Goal: Download file/media

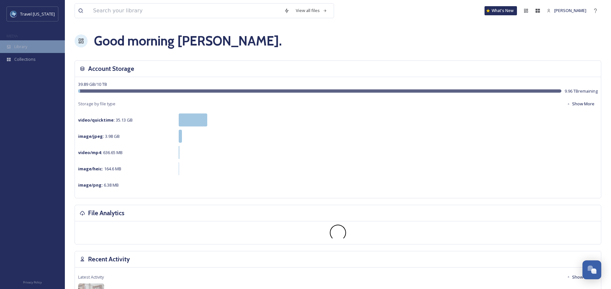
click at [23, 52] on div "Library" at bounding box center [32, 46] width 65 height 13
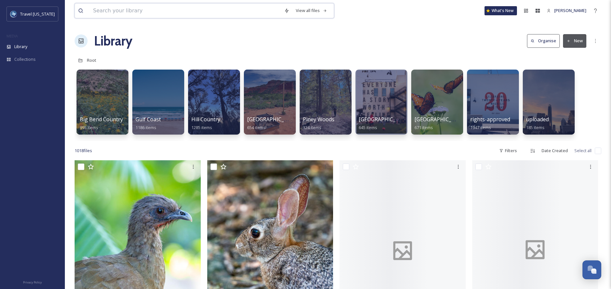
click at [162, 6] on input at bounding box center [185, 11] width 191 height 14
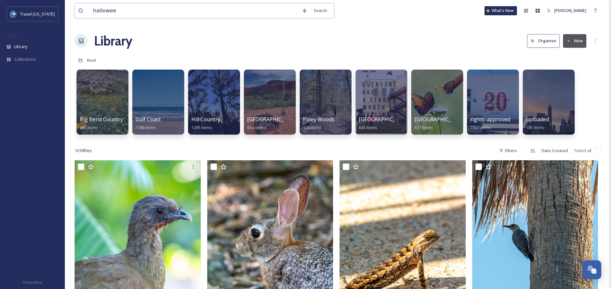
type input "[DATE]"
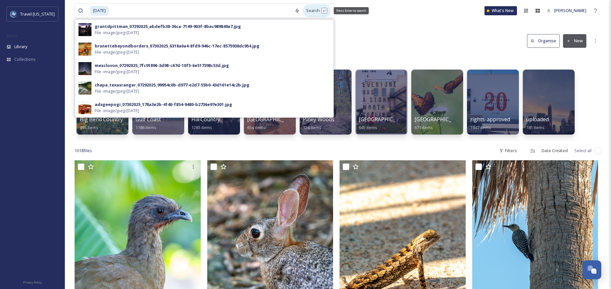
click at [314, 12] on div "Search Press Enter to search" at bounding box center [317, 10] width 28 height 13
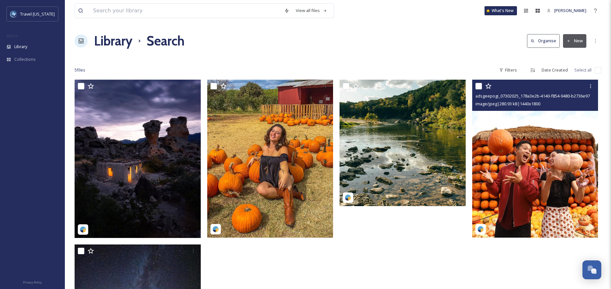
click at [547, 180] on img at bounding box center [536, 159] width 126 height 158
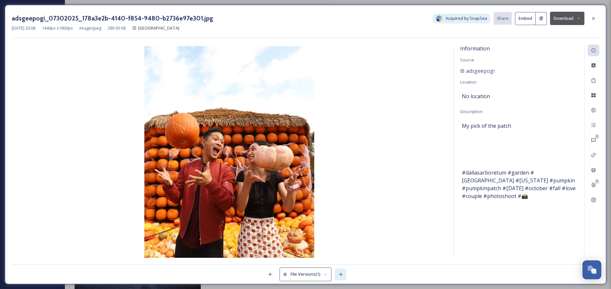
click at [338, 271] on icon at bounding box center [340, 273] width 5 height 5
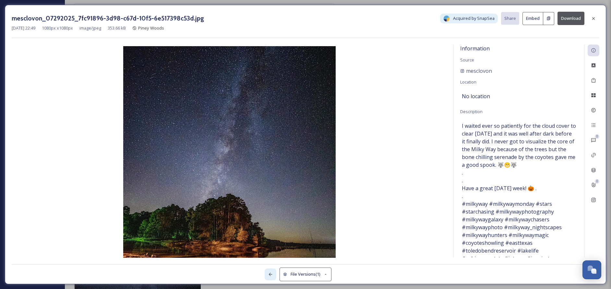
click at [269, 275] on icon at bounding box center [270, 273] width 5 height 5
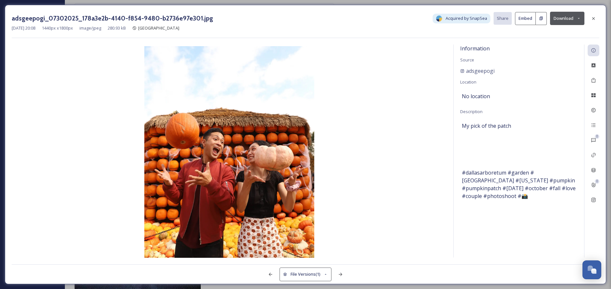
click at [577, 21] on button "Download" at bounding box center [567, 18] width 34 height 13
click at [596, 16] on icon at bounding box center [593, 18] width 5 height 5
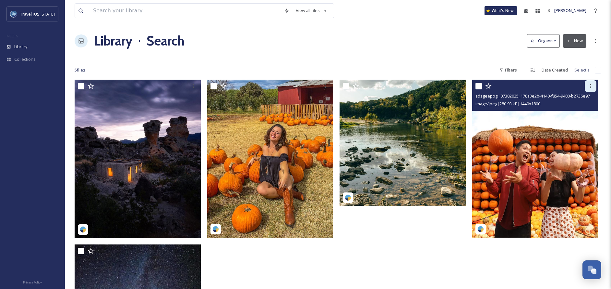
click at [593, 85] on icon at bounding box center [590, 85] width 5 height 5
click at [515, 126] on img at bounding box center [536, 159] width 126 height 158
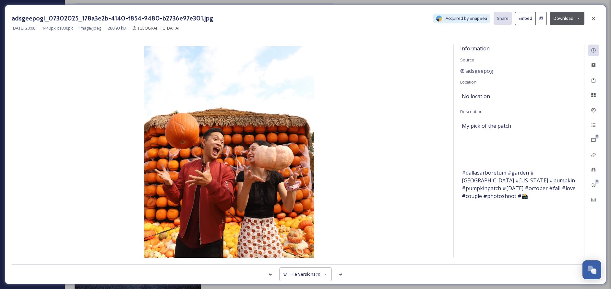
click at [494, 69] on div "adsgeepogi" at bounding box center [519, 71] width 117 height 8
click at [486, 71] on span "adsgeepogi" at bounding box center [480, 71] width 29 height 8
click at [600, 68] on div "adsgeepogi_07302025_178a3e2b-4140-f854-9480-b2736e97e301.jpg Acquired by SnapSe…" at bounding box center [306, 144] width 602 height 279
click at [594, 109] on icon at bounding box center [593, 109] width 5 height 5
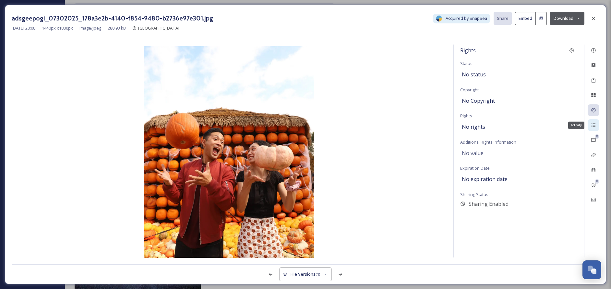
click at [594, 126] on icon at bounding box center [593, 124] width 5 height 5
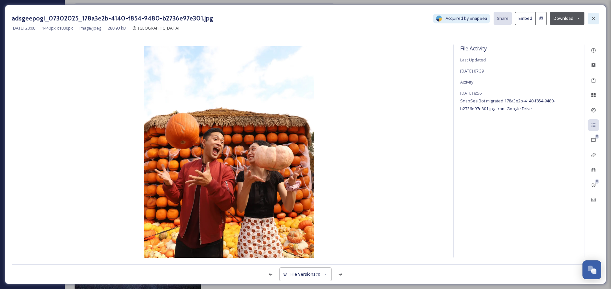
click at [592, 18] on icon at bounding box center [593, 18] width 5 height 5
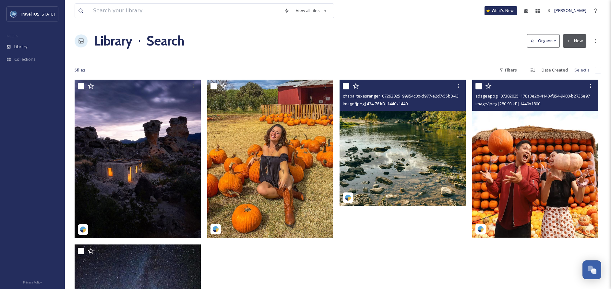
click at [385, 156] on img at bounding box center [403, 143] width 126 height 126
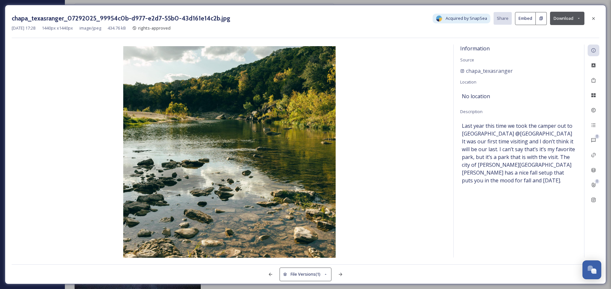
drag, startPoint x: 596, startPoint y: 229, endPoint x: 607, endPoint y: 230, distance: 11.4
click at [596, 229] on div "0 0" at bounding box center [591, 150] width 15 height 213
drag, startPoint x: 605, startPoint y: 282, endPoint x: 473, endPoint y: 277, distance: 132.2
click at [473, 277] on div "chapa_texasranger_07292025_99954c0b-d977-e2d7-55b0-43d161e14c2b.jpg Acquired by…" at bounding box center [306, 144] width 602 height 279
drag, startPoint x: 466, startPoint y: 283, endPoint x: 479, endPoint y: 232, distance: 52.8
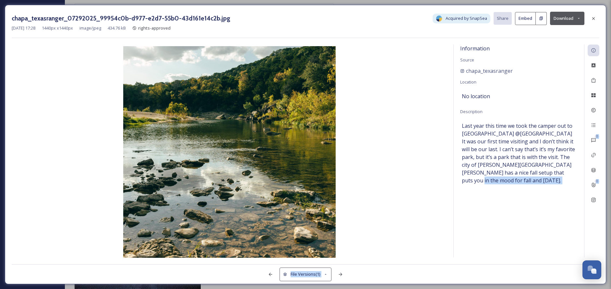
click at [470, 245] on div "chapa_texasranger_07292025_99954c0b-d977-e2d7-55b0-43d161e14c2b.jpg Acquired by…" at bounding box center [306, 144] width 602 height 279
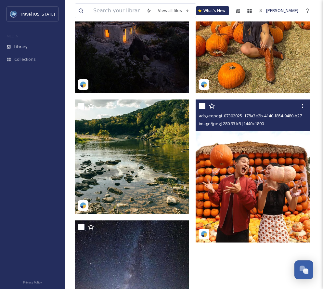
scroll to position [186, 0]
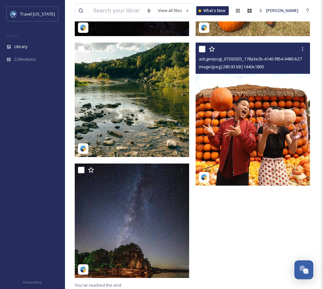
click at [269, 153] on img at bounding box center [252, 114] width 114 height 143
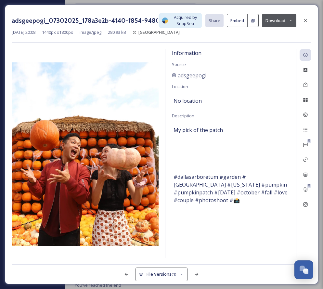
click at [289, 21] on icon at bounding box center [290, 20] width 4 height 4
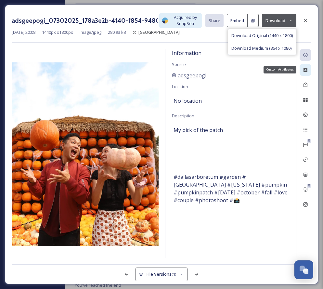
click at [302, 68] on div "Custom Attributes" at bounding box center [305, 70] width 12 height 12
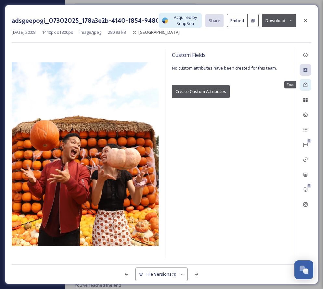
click at [306, 86] on icon at bounding box center [305, 84] width 4 height 5
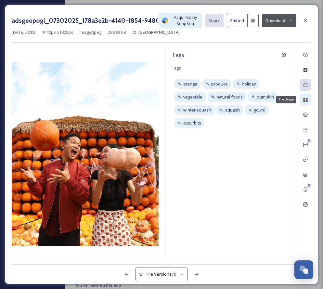
click at [307, 100] on icon at bounding box center [304, 99] width 5 height 5
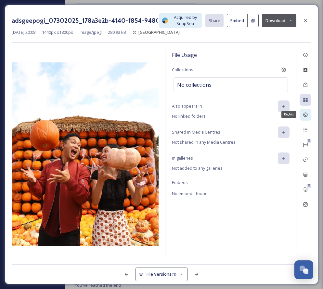
click at [307, 113] on icon at bounding box center [304, 114] width 5 height 5
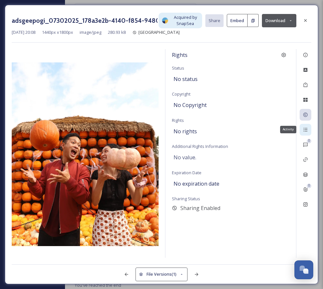
click at [306, 124] on div "Activity" at bounding box center [305, 130] width 12 height 12
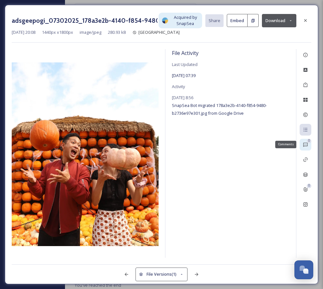
click at [306, 145] on icon at bounding box center [304, 144] width 5 height 5
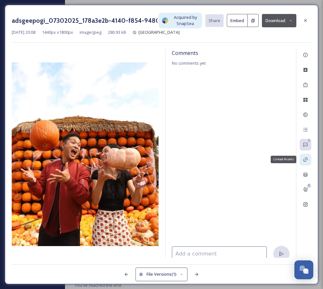
click at [309, 161] on div "Linked Assets" at bounding box center [305, 160] width 12 height 12
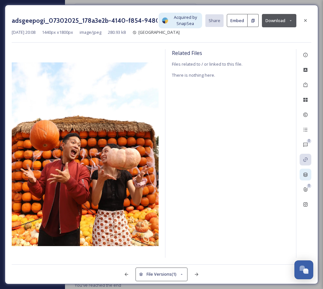
click at [307, 170] on div at bounding box center [305, 174] width 12 height 12
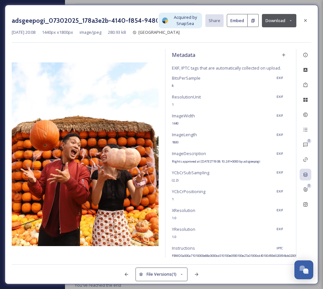
scroll to position [18, 0]
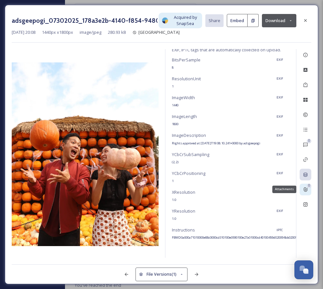
click at [305, 190] on icon at bounding box center [304, 189] width 5 height 5
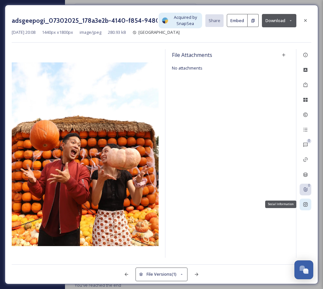
click at [304, 207] on div "Social Information" at bounding box center [305, 204] width 12 height 12
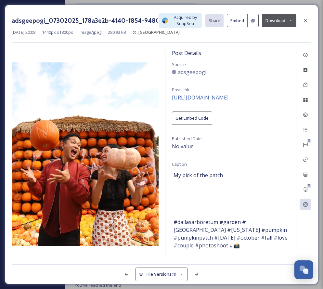
click at [228, 98] on span "https://instagram.com/p/CU6JdmPgj-h" at bounding box center [200, 97] width 56 height 7
click at [277, 22] on button "Download" at bounding box center [279, 20] width 34 height 13
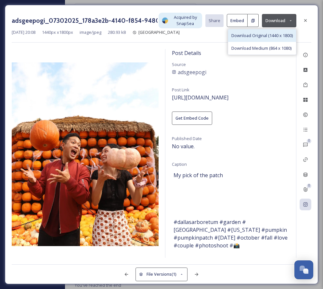
click at [262, 35] on span "Download Original (1440 x 1800)" at bounding box center [261, 35] width 61 height 6
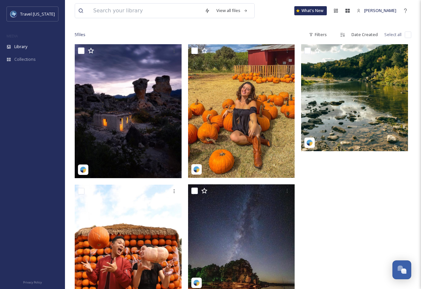
scroll to position [0, 0]
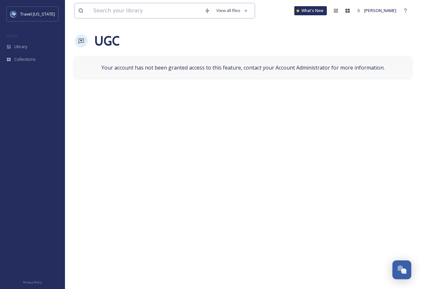
click at [122, 14] on input at bounding box center [145, 11] width 111 height 14
paste input "@susans_gone_birding"
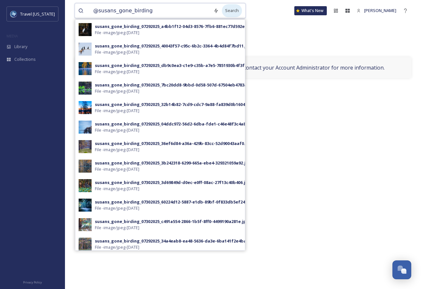
type input "@susans_gone_birding"
click at [230, 10] on div "Search" at bounding box center [232, 10] width 20 height 13
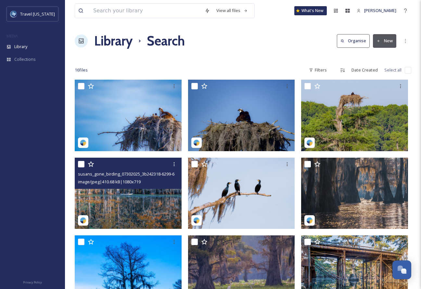
click at [123, 198] on img at bounding box center [128, 192] width 107 height 71
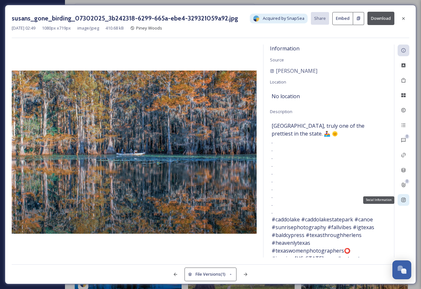
click at [404, 198] on icon at bounding box center [402, 199] width 5 height 5
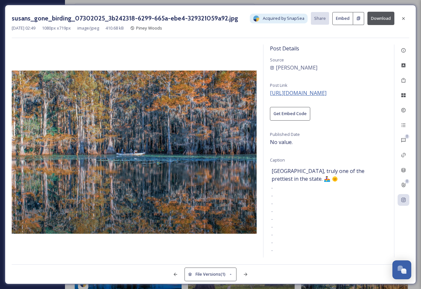
click at [296, 91] on span "[URL][DOMAIN_NAME]" at bounding box center [298, 92] width 56 height 7
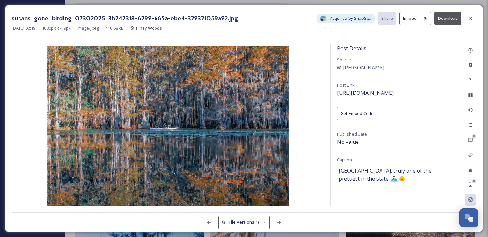
click at [475, 17] on div at bounding box center [470, 19] width 12 height 12
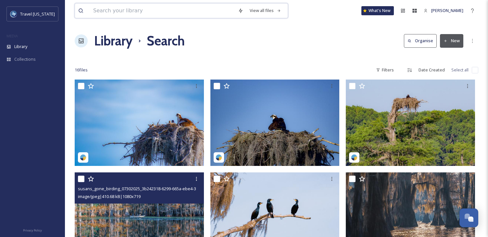
click at [179, 10] on input at bounding box center [162, 11] width 145 height 14
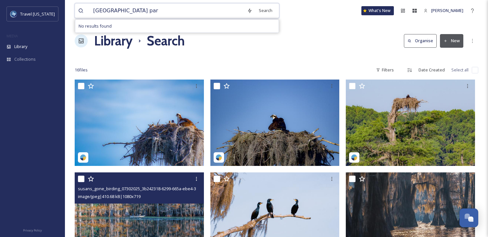
type input "[GEOGRAPHIC_DATA]"
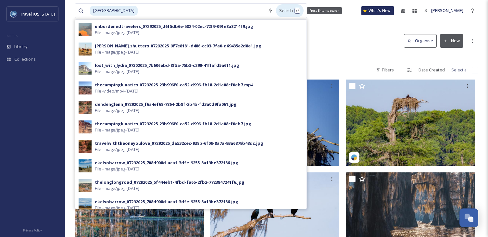
click at [285, 7] on div "Search Press Enter to search" at bounding box center [290, 10] width 28 height 13
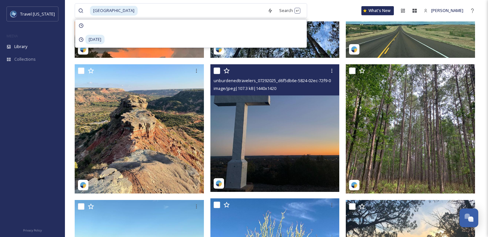
scroll to position [151, 0]
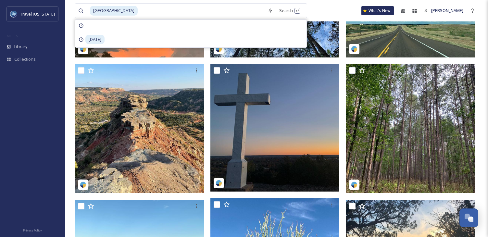
click at [326, 10] on div "[GEOGRAPHIC_DATA] Search [DATE] What's New [PERSON_NAME]" at bounding box center [276, 10] width 403 height 21
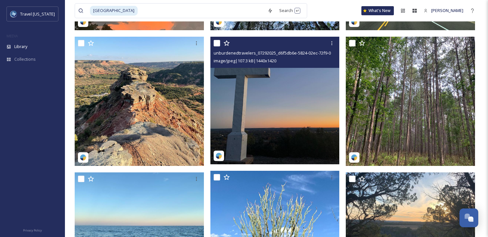
scroll to position [206, 0]
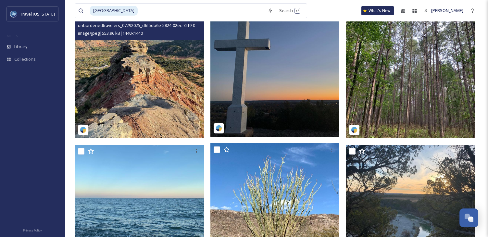
click at [135, 86] on img at bounding box center [139, 73] width 129 height 129
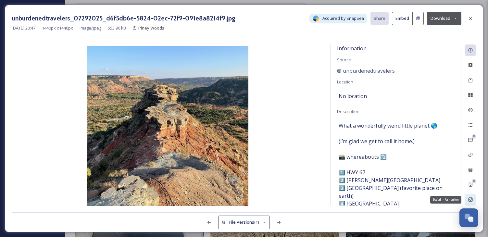
click at [472, 199] on icon at bounding box center [470, 199] width 5 height 5
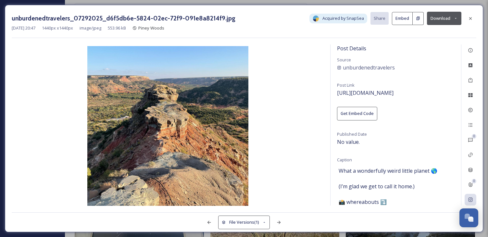
click at [386, 87] on div "Post Details Source unburdenedtravelers Post Link [URL][DOMAIN_NAME] Get Embed …" at bounding box center [395, 124] width 130 height 161
click at [386, 92] on span "[URL][DOMAIN_NAME]" at bounding box center [365, 92] width 56 height 7
click at [377, 65] on span "unburdenedtravelers" at bounding box center [369, 68] width 52 height 8
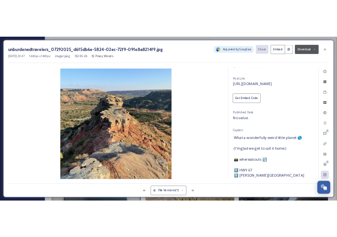
scroll to position [28, 0]
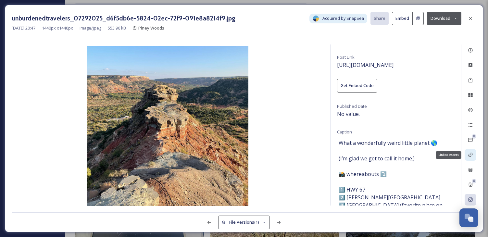
click at [468, 154] on icon at bounding box center [470, 154] width 5 height 5
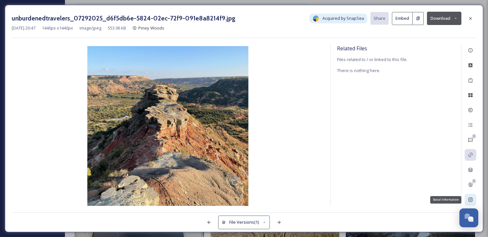
click at [471, 195] on div "Social Information" at bounding box center [470, 200] width 12 height 12
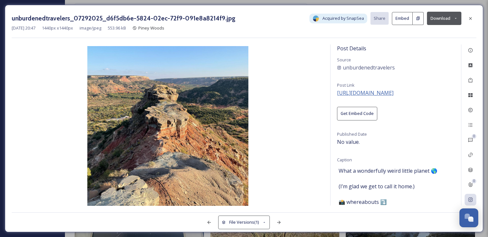
click at [387, 92] on span "[URL][DOMAIN_NAME]" at bounding box center [365, 92] width 56 height 7
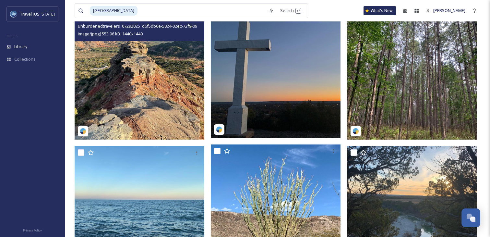
click at [154, 71] on img at bounding box center [140, 75] width 130 height 130
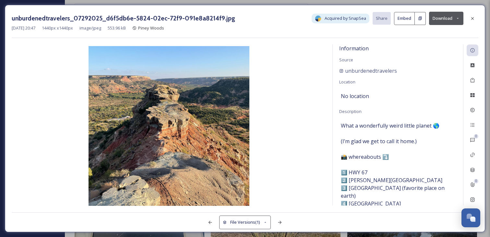
click at [445, 19] on button "Download" at bounding box center [446, 18] width 34 height 13
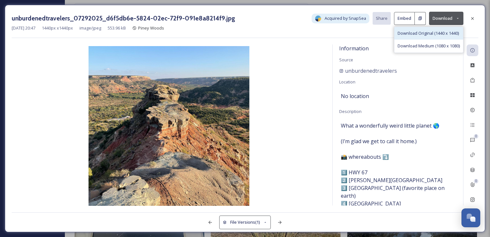
click at [419, 33] on span "Download Original (1440 x 1440)" at bounding box center [428, 33] width 61 height 6
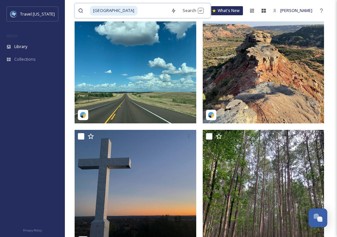
click at [132, 9] on span "[GEOGRAPHIC_DATA]" at bounding box center [114, 10] width 48 height 9
click at [138, 10] on span "[GEOGRAPHIC_DATA]" at bounding box center [114, 10] width 48 height 9
drag, startPoint x: 155, startPoint y: 12, endPoint x: 73, endPoint y: 11, distance: 81.8
type input "[GEOGRAPHIC_DATA] [US_STATE]"
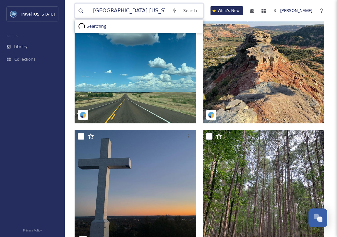
click at [103, 10] on input "[GEOGRAPHIC_DATA] [US_STATE]" at bounding box center [129, 11] width 79 height 14
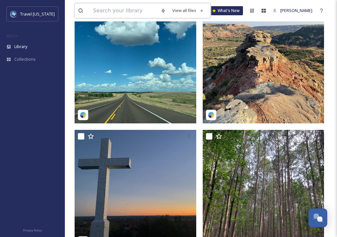
paste input "@shari_hunt_photography"
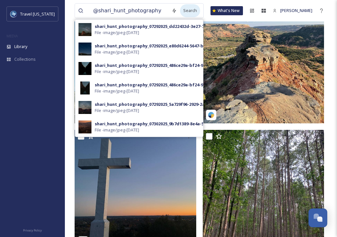
click at [186, 13] on div "Search" at bounding box center [190, 10] width 20 height 13
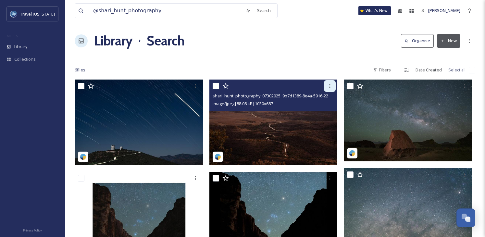
click at [267, 105] on span "image/jpeg | 88.08 kB | 1030 x 687" at bounding box center [243, 104] width 60 height 6
click at [276, 127] on img at bounding box center [273, 123] width 128 height 86
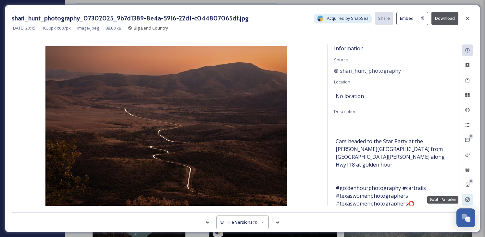
click at [466, 198] on icon at bounding box center [467, 199] width 5 height 5
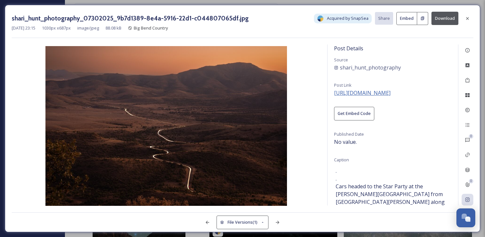
click at [367, 93] on span "[URL][DOMAIN_NAME]" at bounding box center [362, 92] width 56 height 7
click at [437, 18] on button "Download" at bounding box center [444, 18] width 27 height 13
click at [468, 20] on icon at bounding box center [467, 18] width 5 height 5
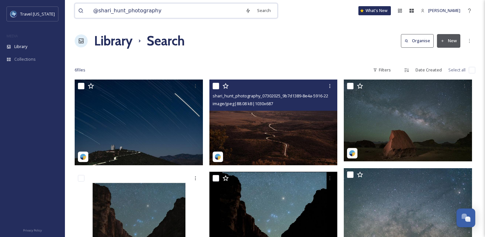
click at [206, 11] on input "@shari_hunt_photography" at bounding box center [166, 11] width 152 height 14
paste input "peterbnyrenphoto"
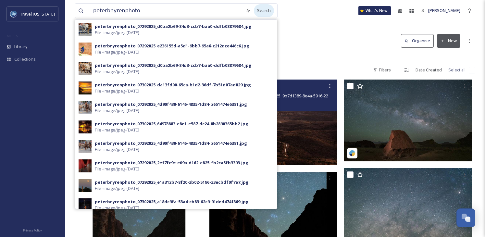
click at [258, 13] on div "Search" at bounding box center [264, 10] width 20 height 13
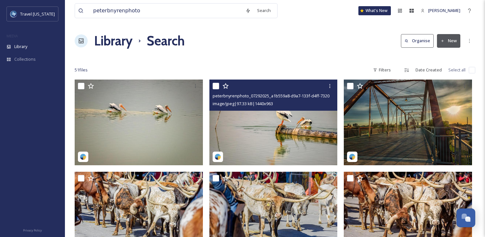
scroll to position [9, 0]
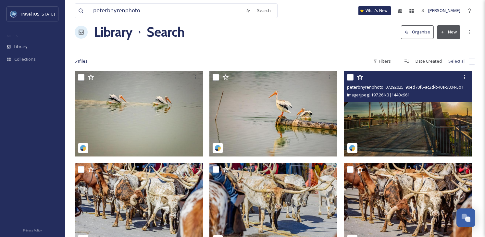
click at [412, 111] on img at bounding box center [408, 114] width 128 height 86
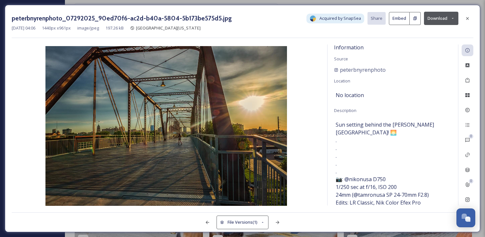
scroll to position [2, 0]
click at [465, 199] on icon at bounding box center [467, 199] width 5 height 5
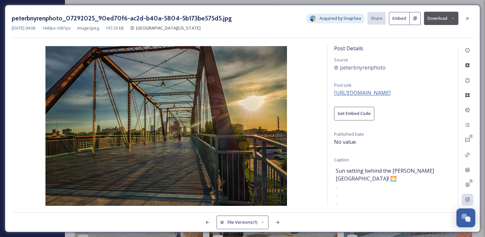
click at [390, 92] on span "[URL][DOMAIN_NAME]" at bounding box center [362, 92] width 56 height 7
click at [468, 15] on div at bounding box center [467, 19] width 12 height 12
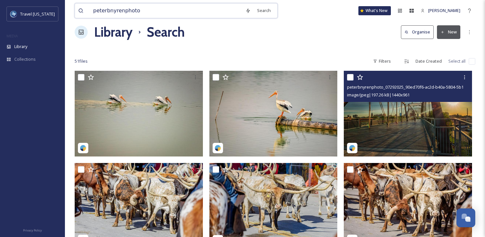
click at [137, 9] on input "peterbnyrenphoto" at bounding box center [166, 11] width 152 height 14
type input "sunset"
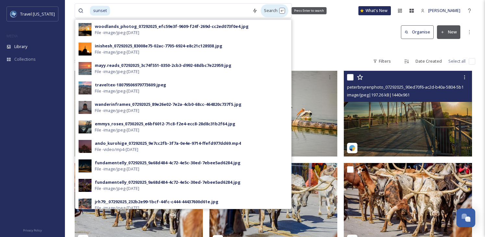
click at [261, 12] on div "Search Press Enter to search" at bounding box center [275, 10] width 28 height 13
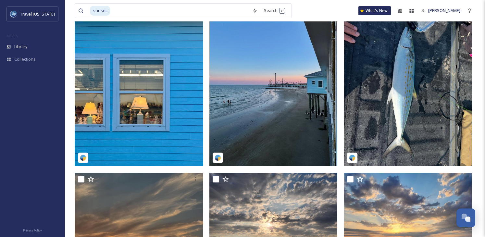
scroll to position [334, 0]
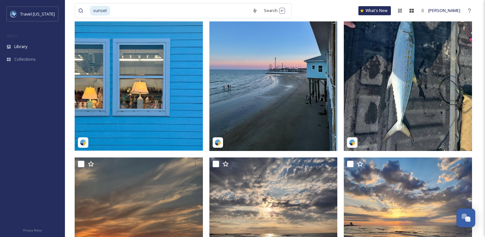
click at [259, 81] on img at bounding box center [273, 65] width 128 height 171
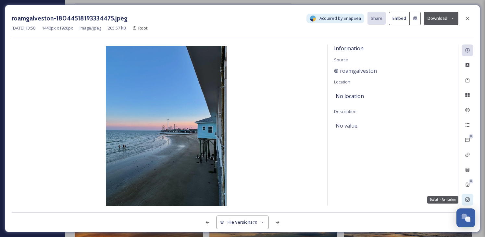
click at [469, 200] on icon at bounding box center [467, 200] width 4 height 4
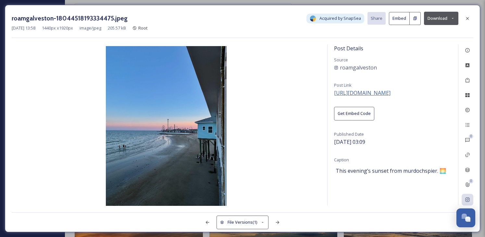
click at [389, 93] on span "[URL][DOMAIN_NAME]" at bounding box center [362, 92] width 56 height 7
click at [443, 16] on button "Download" at bounding box center [441, 18] width 34 height 13
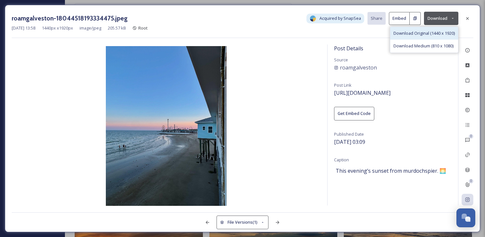
click at [416, 33] on span "Download Original (1440 x 1920)" at bounding box center [423, 33] width 61 height 6
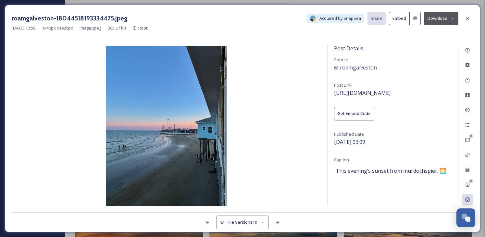
drag, startPoint x: 467, startPoint y: 19, endPoint x: 458, endPoint y: 42, distance: 24.7
click at [467, 19] on icon at bounding box center [467, 18] width 5 height 5
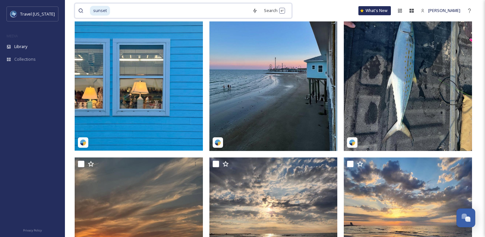
click at [152, 12] on input at bounding box center [180, 11] width 138 height 14
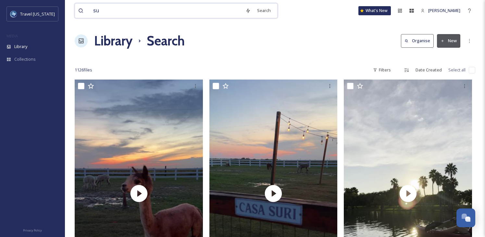
type input "s"
type input "pazcervantes05"
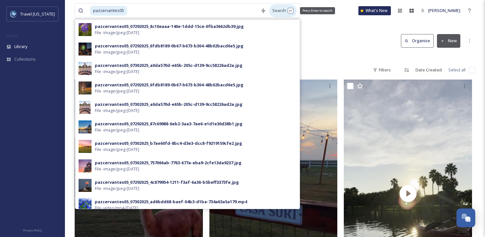
click at [269, 10] on div "Search Press Enter to search" at bounding box center [283, 10] width 28 height 13
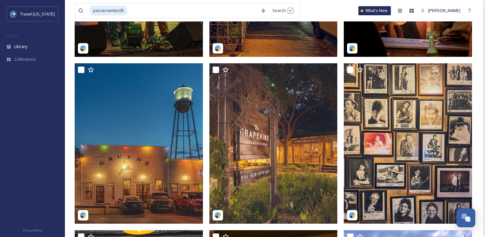
scroll to position [521, 0]
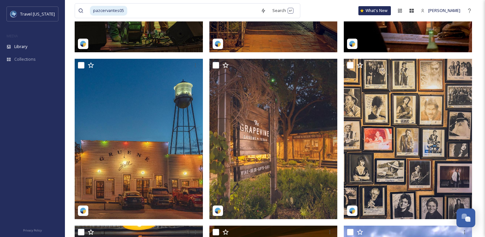
click at [124, 156] on img at bounding box center [139, 139] width 128 height 160
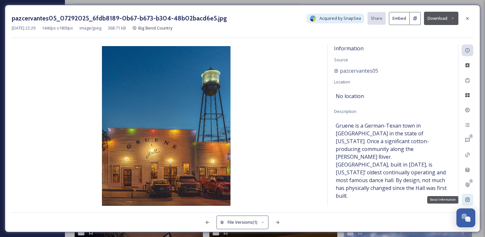
click at [465, 200] on icon at bounding box center [467, 199] width 5 height 5
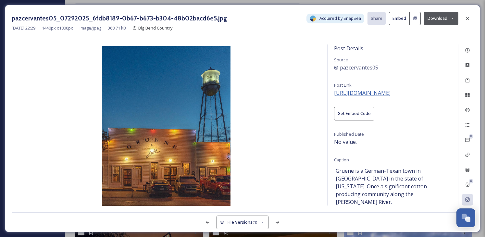
click at [390, 91] on span "[URL][DOMAIN_NAME]" at bounding box center [362, 92] width 56 height 7
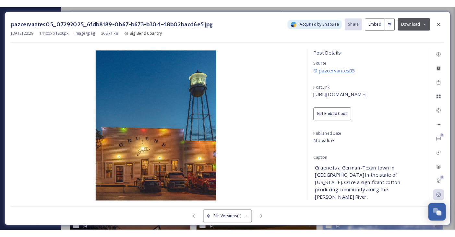
scroll to position [496, 0]
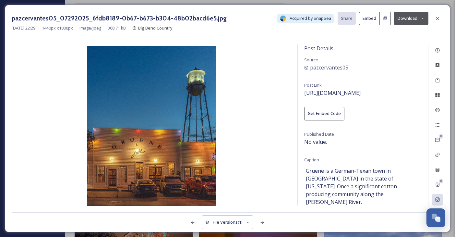
click at [404, 18] on button "Download" at bounding box center [411, 18] width 34 height 13
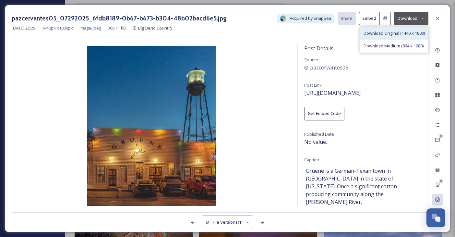
click at [390, 35] on span "Download Original (1440 x 1800)" at bounding box center [394, 33] width 61 height 6
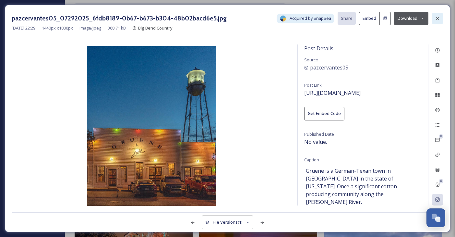
click at [437, 19] on icon at bounding box center [437, 18] width 5 height 5
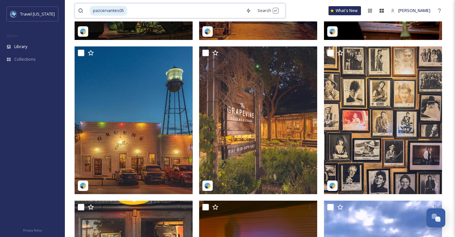
click at [134, 11] on input at bounding box center [185, 11] width 115 height 14
click at [200, 10] on input at bounding box center [185, 11] width 115 height 14
type input "p"
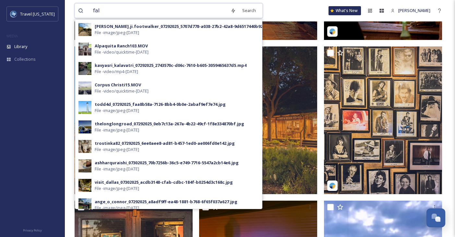
type input "fall"
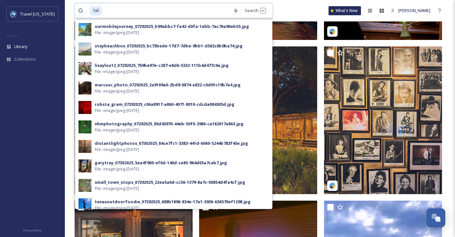
scroll to position [497, 0]
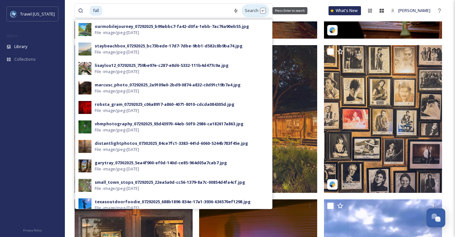
click at [242, 9] on div "Search Press Enter to search" at bounding box center [256, 10] width 28 height 13
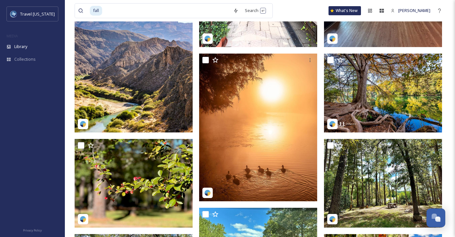
scroll to position [1711, 0]
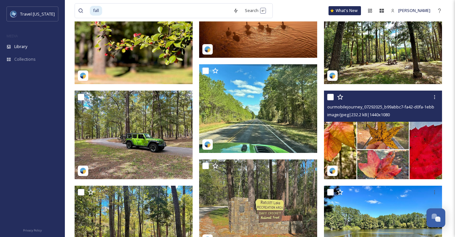
click at [430, 149] on img at bounding box center [383, 135] width 118 height 89
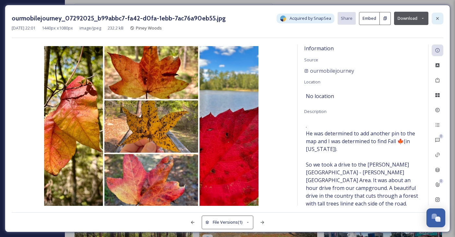
click at [439, 20] on icon at bounding box center [437, 18] width 5 height 5
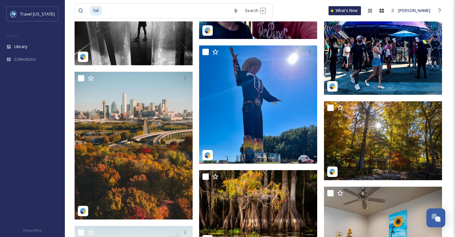
scroll to position [2736, 0]
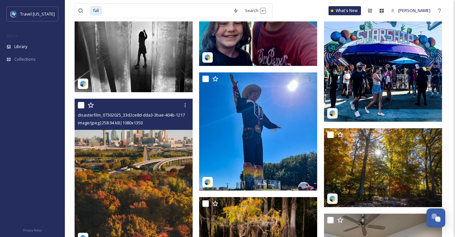
click at [94, 172] on img at bounding box center [134, 173] width 118 height 148
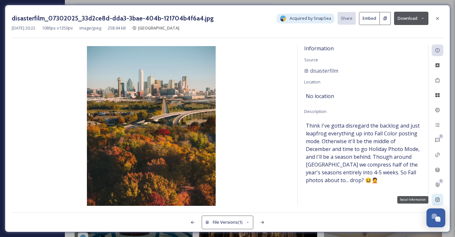
click at [435, 203] on div "Social Information" at bounding box center [438, 200] width 12 height 12
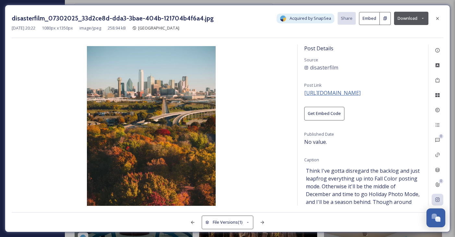
click at [338, 91] on span "[URL][DOMAIN_NAME]" at bounding box center [332, 92] width 56 height 7
click at [410, 25] on div "[DATE] 20:22 1080 px x 1350 px image/jpeg 258.94 kB Prairies & Lakes" at bounding box center [228, 28] width 432 height 6
click at [410, 20] on button "Download" at bounding box center [411, 18] width 34 height 13
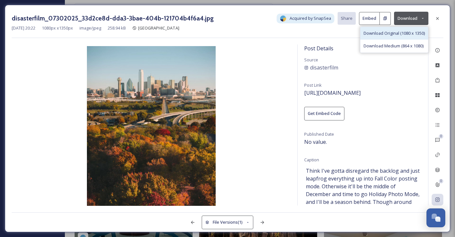
click at [400, 32] on span "Download Original (1080 x 1350)" at bounding box center [394, 33] width 61 height 6
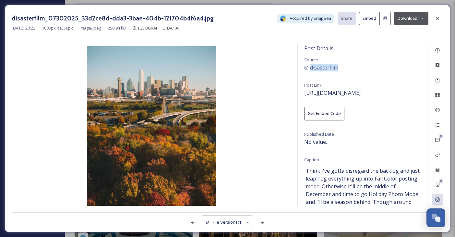
drag, startPoint x: 368, startPoint y: 71, endPoint x: 303, endPoint y: 70, distance: 64.9
click at [305, 68] on div "Post Details Source disasterfilm Post Link [URL][DOMAIN_NAME] Get Embed Code Pu…" at bounding box center [363, 124] width 130 height 161
copy span "disasterfilm"
click at [438, 16] on icon at bounding box center [437, 18] width 5 height 5
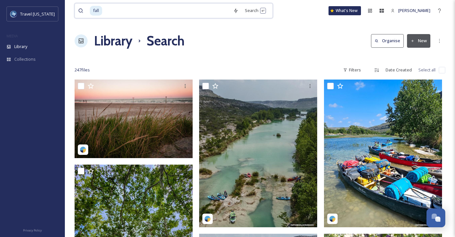
click at [159, 13] on input at bounding box center [166, 11] width 127 height 14
type input "f"
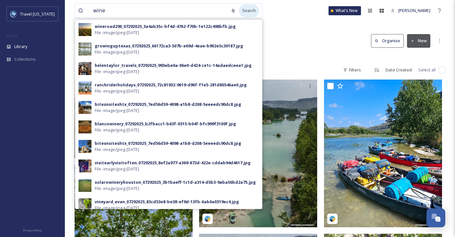
click at [247, 10] on div "Search" at bounding box center [249, 10] width 20 height 13
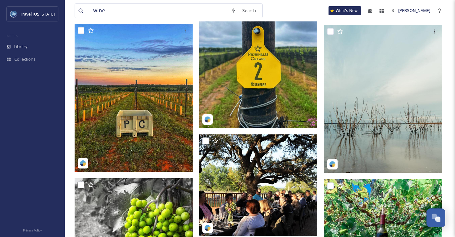
scroll to position [3805, 0]
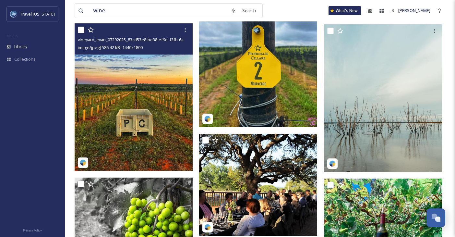
click at [153, 111] on img at bounding box center [134, 97] width 118 height 148
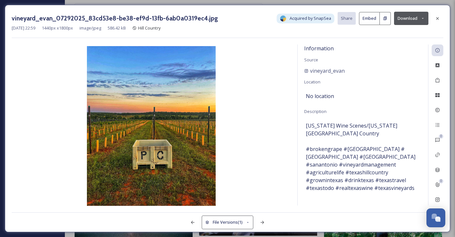
click at [438, 20] on icon at bounding box center [437, 18] width 5 height 5
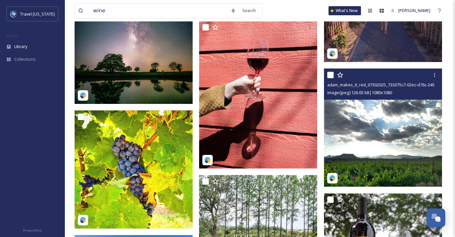
scroll to position [4177, 0]
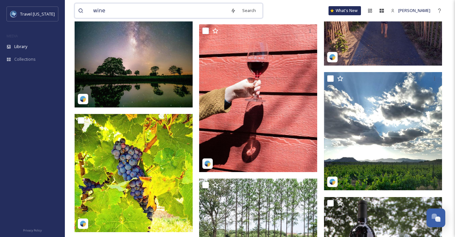
click at [202, 11] on input "wine" at bounding box center [159, 11] width 138 height 14
click at [130, 11] on input "wine" at bounding box center [159, 11] width 138 height 14
type input "w"
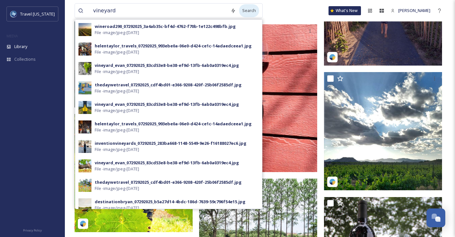
click at [244, 11] on div "Search" at bounding box center [249, 10] width 20 height 13
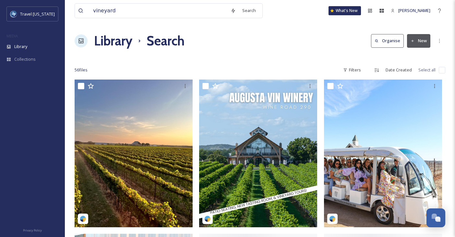
scroll to position [1, 0]
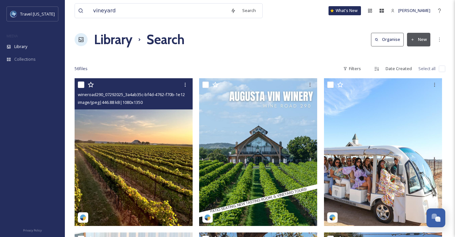
click at [129, 166] on img at bounding box center [134, 152] width 118 height 148
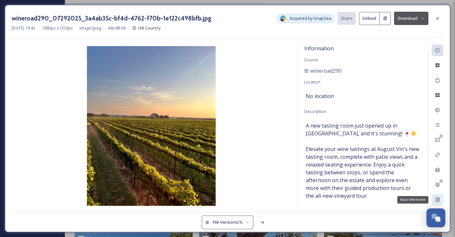
click at [436, 204] on div "Social Information" at bounding box center [438, 200] width 12 height 12
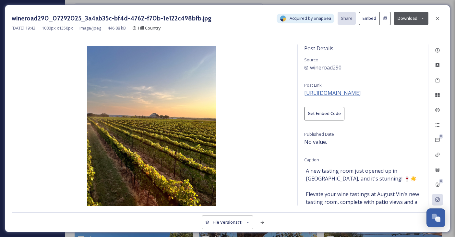
click at [361, 94] on span "[URL][DOMAIN_NAME]" at bounding box center [332, 92] width 56 height 7
click at [438, 21] on div at bounding box center [438, 19] width 12 height 12
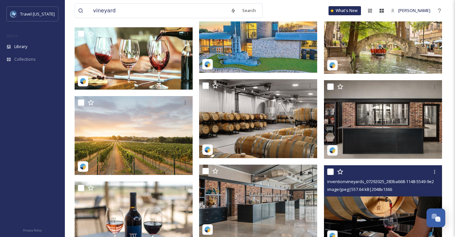
scroll to position [1433, 0]
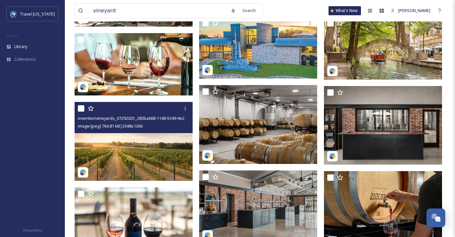
click at [121, 147] on img at bounding box center [134, 141] width 118 height 79
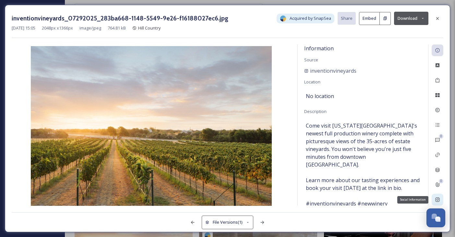
click at [440, 198] on icon at bounding box center [437, 199] width 5 height 5
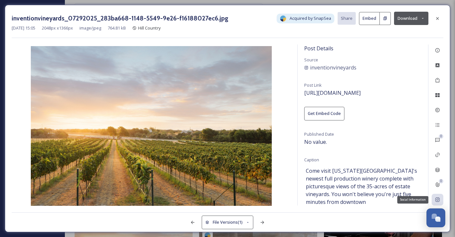
click at [438, 198] on icon at bounding box center [437, 199] width 5 height 5
click at [441, 203] on div "Social Information" at bounding box center [438, 200] width 12 height 12
click at [361, 167] on span "Come visit [US_STATE][GEOGRAPHIC_DATA]'s newest full production winery complete…" at bounding box center [363, 237] width 114 height 140
click at [439, 200] on icon at bounding box center [437, 199] width 5 height 5
click at [369, 131] on div "Post Details Source inventionvineyards Post Link [URL][DOMAIN_NAME] Get Embed C…" at bounding box center [363, 124] width 130 height 161
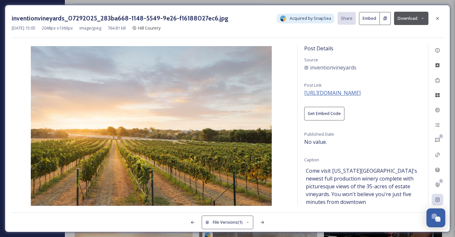
click at [361, 93] on span "[URL][DOMAIN_NAME]" at bounding box center [332, 92] width 56 height 7
click at [410, 16] on button "Download" at bounding box center [411, 18] width 34 height 13
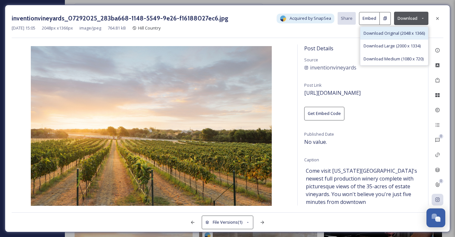
click at [396, 34] on span "Download Original (2048 x 1366)" at bounding box center [394, 33] width 61 height 6
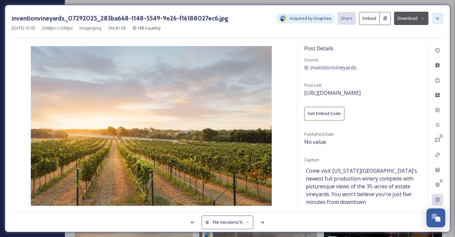
click at [436, 17] on icon at bounding box center [437, 18] width 5 height 5
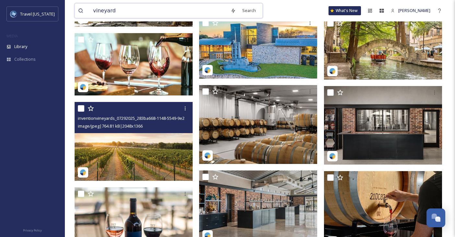
click at [111, 14] on input "vineyard" at bounding box center [159, 11] width 138 height 14
type input "western"
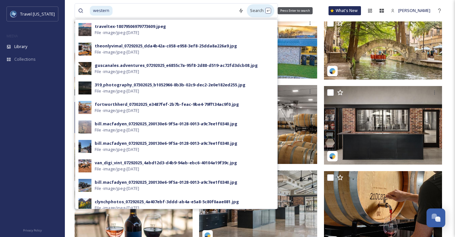
click at [255, 11] on div "Search Press Enter to search" at bounding box center [261, 10] width 28 height 13
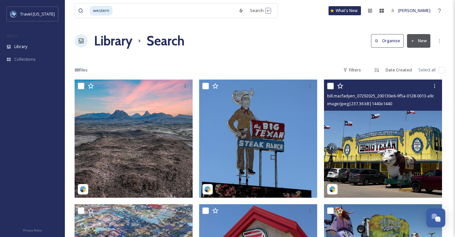
click at [347, 156] on img at bounding box center [383, 139] width 118 height 118
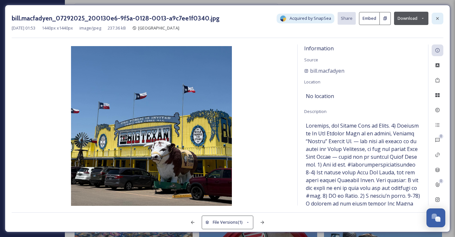
click at [438, 13] on div at bounding box center [438, 19] width 12 height 12
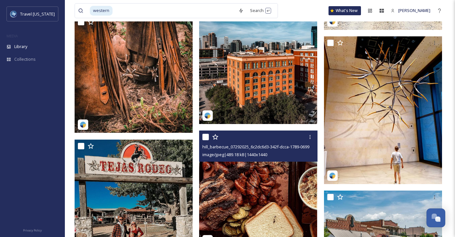
scroll to position [2788, 0]
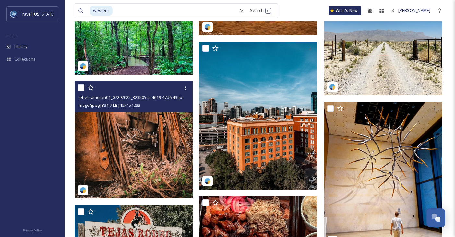
click at [145, 148] on img at bounding box center [134, 139] width 118 height 117
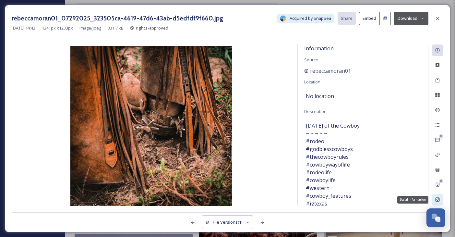
click at [439, 201] on icon at bounding box center [437, 199] width 5 height 5
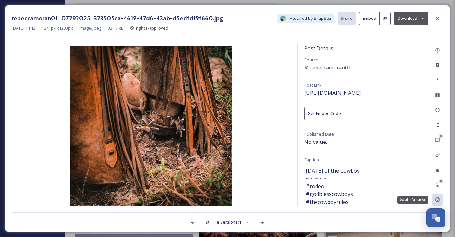
click at [435, 200] on div "Social Information" at bounding box center [438, 200] width 12 height 12
click at [361, 91] on span "[URL][DOMAIN_NAME]" at bounding box center [332, 92] width 56 height 7
click at [409, 18] on button "Download" at bounding box center [411, 18] width 34 height 13
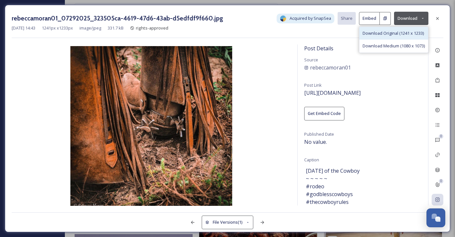
click at [389, 33] on span "Download Original (1241 x 1233)" at bounding box center [393, 33] width 61 height 6
